Goal: Task Accomplishment & Management: Use online tool/utility

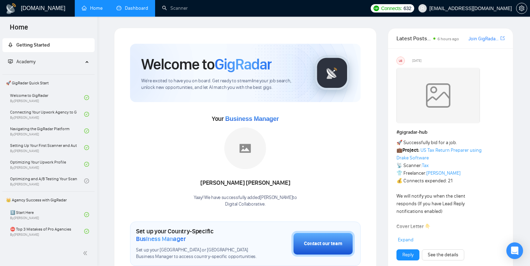
click at [134, 5] on link "Dashboard" at bounding box center [132, 8] width 32 height 6
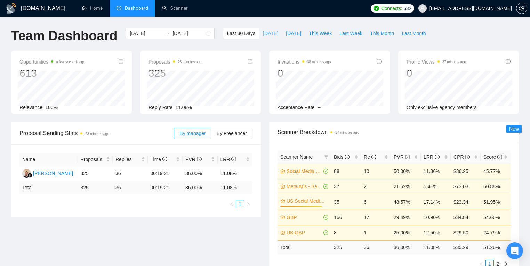
click at [272, 32] on button "[DATE]" at bounding box center [270, 33] width 23 height 11
type input "[DATE]"
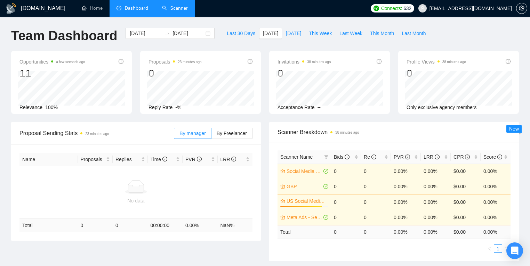
click at [176, 5] on link "Scanner" at bounding box center [175, 8] width 26 height 6
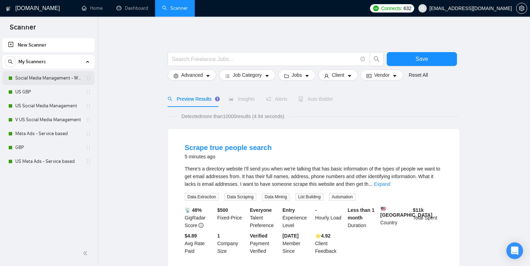
click at [62, 72] on link "Social Media Management - Worldwide" at bounding box center [48, 78] width 66 height 14
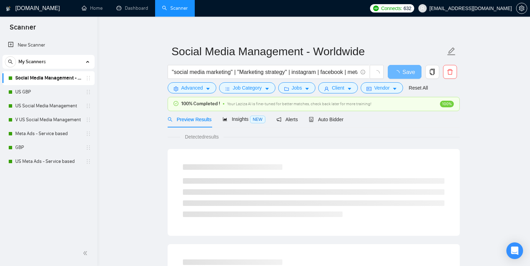
scroll to position [10, 0]
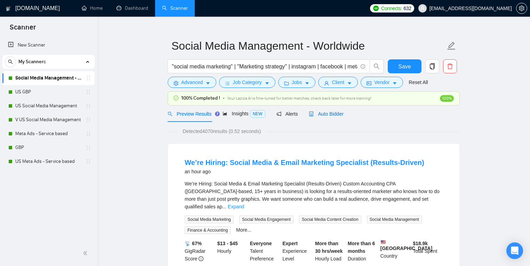
click at [326, 114] on span "Auto Bidder" at bounding box center [326, 114] width 34 height 6
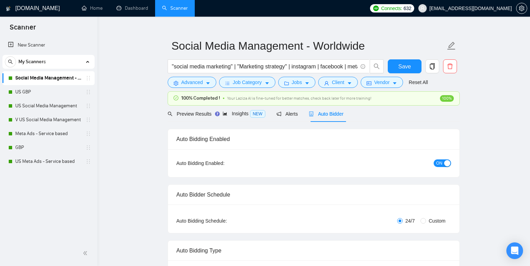
checkbox input "true"
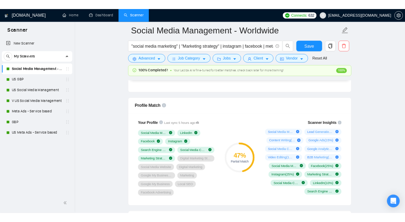
scroll to position [431, 0]
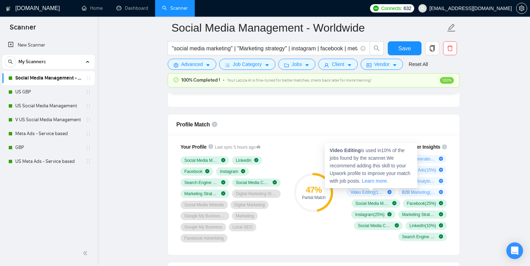
click at [389, 191] on icon "plus-circle" at bounding box center [389, 192] width 4 height 4
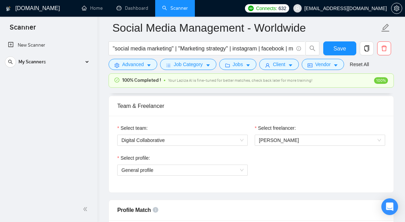
scroll to position [347, 0]
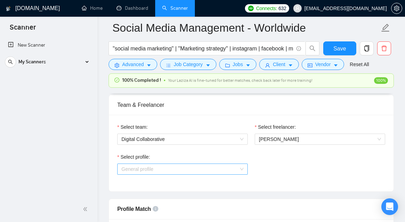
click at [219, 170] on span "General profile" at bounding box center [182, 169] width 122 height 10
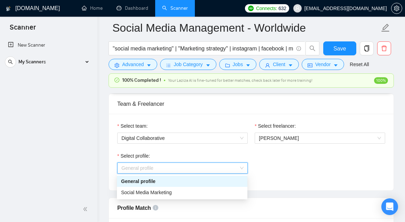
scroll to position [348, 0]
click at [199, 190] on div "Social Media Marketing" at bounding box center [182, 192] width 122 height 8
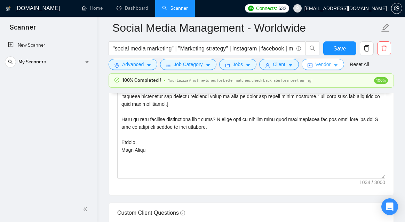
scroll to position [904, 0]
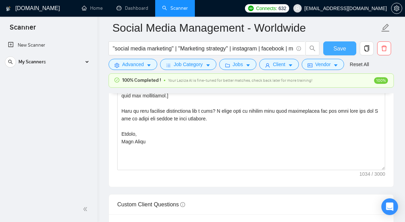
click at [345, 50] on span "Save" at bounding box center [339, 48] width 13 height 9
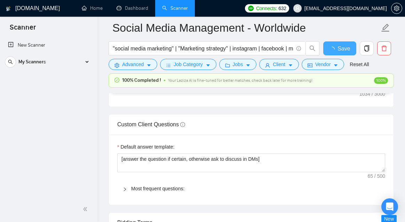
checkbox input "true"
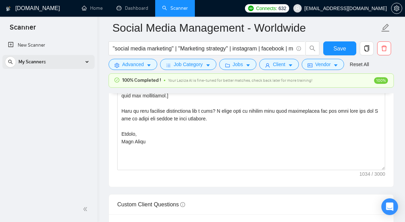
click at [44, 56] on span "My Scanners" at bounding box center [31, 62] width 27 height 14
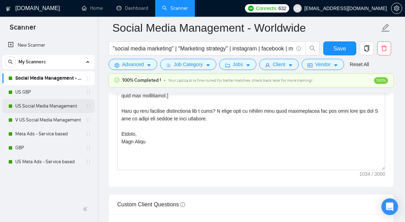
click at [33, 104] on link "US Social Media Management" at bounding box center [48, 106] width 66 height 14
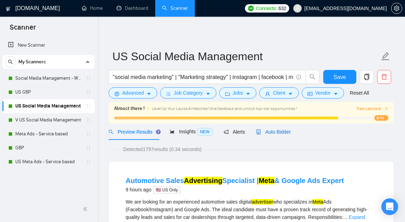
click at [267, 129] on span "Auto Bidder" at bounding box center [273, 132] width 34 height 6
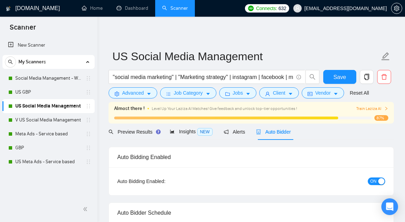
radio input "false"
radio input "true"
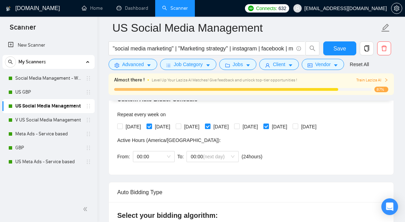
scroll to position [171, 0]
click at [202, 125] on span "[DATE]" at bounding box center [191, 126] width 21 height 8
click at [180, 125] on input "[DATE]" at bounding box center [177, 125] width 5 height 5
checkbox input "true"
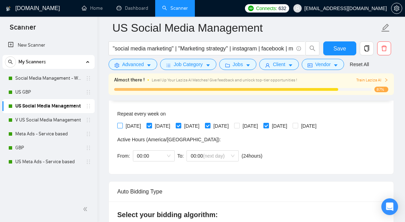
click at [137, 123] on span "[DATE]" at bounding box center [133, 126] width 21 height 8
click at [122, 123] on input "[DATE]" at bounding box center [119, 125] width 5 height 5
checkbox input "true"
click at [260, 127] on span "[DATE]" at bounding box center [249, 126] width 21 height 8
click at [239, 127] on input "[DATE]" at bounding box center [236, 125] width 5 height 5
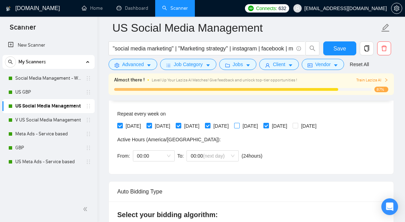
checkbox input "true"
click at [298, 127] on span at bounding box center [295, 126] width 6 height 6
click at [297, 127] on input "[DATE]" at bounding box center [294, 125] width 5 height 5
click at [319, 128] on span "[DATE]" at bounding box center [308, 126] width 21 height 8
click at [297, 128] on input "[DATE]" at bounding box center [294, 125] width 5 height 5
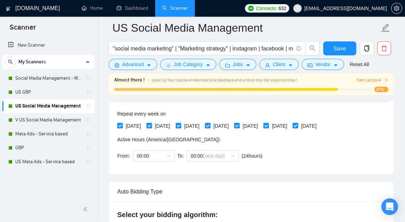
checkbox input "false"
click at [260, 125] on span "[DATE]" at bounding box center [249, 126] width 21 height 8
click at [239, 125] on input "[DATE]" at bounding box center [236, 125] width 5 height 5
checkbox input "false"
click at [199, 123] on span "[DATE]" at bounding box center [191, 126] width 21 height 8
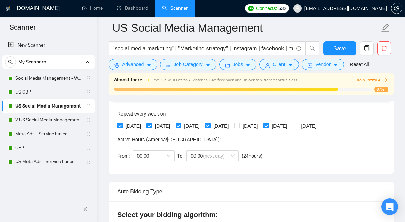
click at [131, 122] on span "[DATE]" at bounding box center [133, 126] width 21 height 8
click at [122, 123] on input "[DATE]" at bounding box center [119, 125] width 5 height 5
checkbox input "false"
click at [194, 123] on span "[DATE]" at bounding box center [191, 126] width 21 height 8
click at [180, 123] on input "[DATE]" at bounding box center [177, 125] width 5 height 5
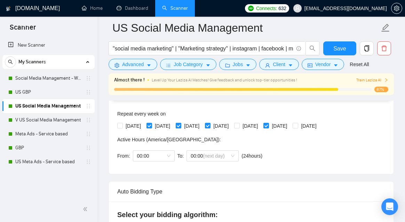
checkbox input "false"
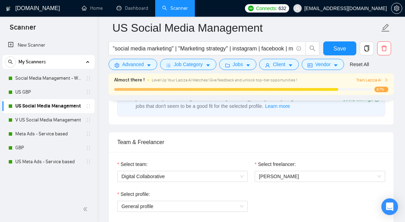
scroll to position [435, 0]
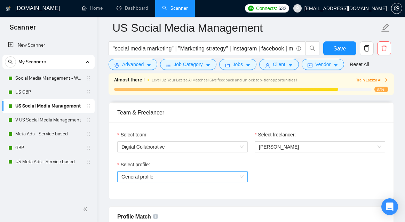
click at [223, 176] on span "General profile" at bounding box center [182, 176] width 122 height 10
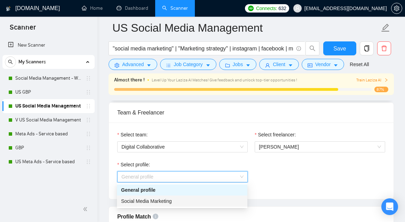
click at [178, 196] on div "Social Media Marketing" at bounding box center [182, 200] width 130 height 11
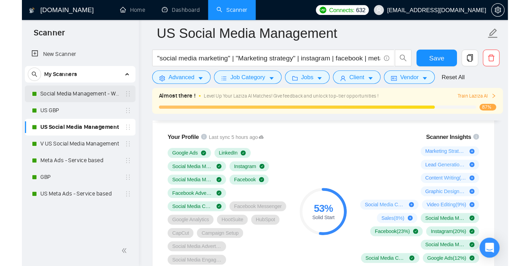
scroll to position [559, 0]
